Goal: Information Seeking & Learning: Learn about a topic

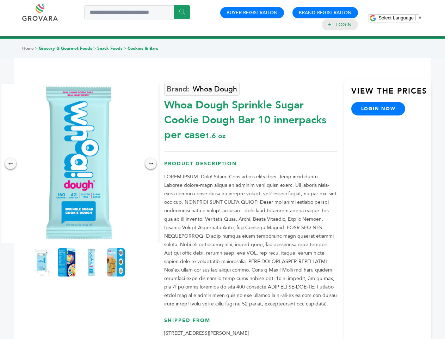
click at [401, 18] on span "Select Language" at bounding box center [396, 17] width 35 height 5
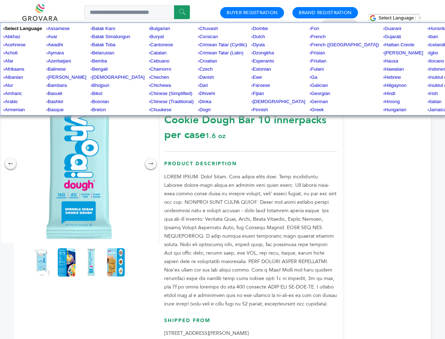
click at [79, 163] on img at bounding box center [79, 163] width 159 height 159
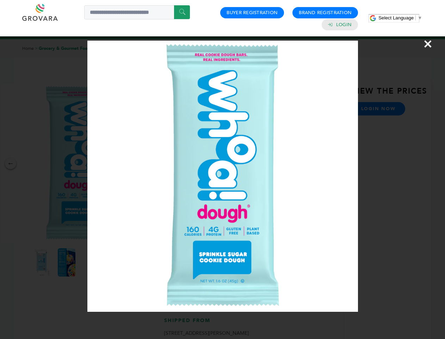
click at [11, 163] on div "×" at bounding box center [222, 169] width 445 height 339
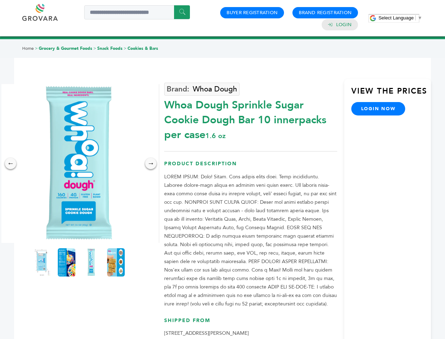
click at [151, 163] on div "→" at bounding box center [150, 163] width 11 height 11
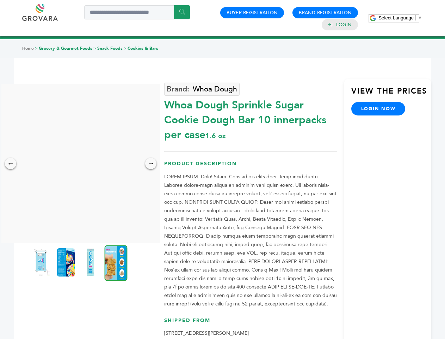
click at [42, 262] on img at bounding box center [41, 262] width 18 height 28
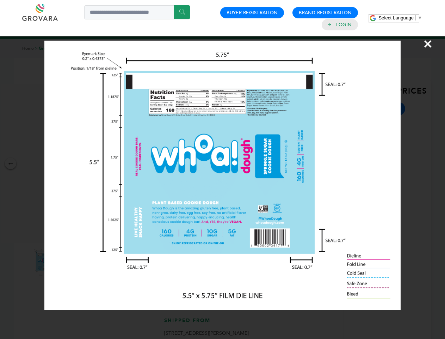
click at [67, 262] on div "×" at bounding box center [222, 169] width 445 height 339
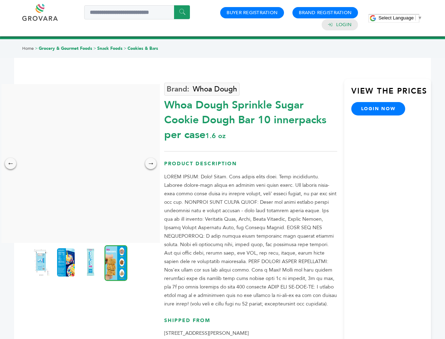
click at [91, 262] on img at bounding box center [91, 262] width 18 height 28
